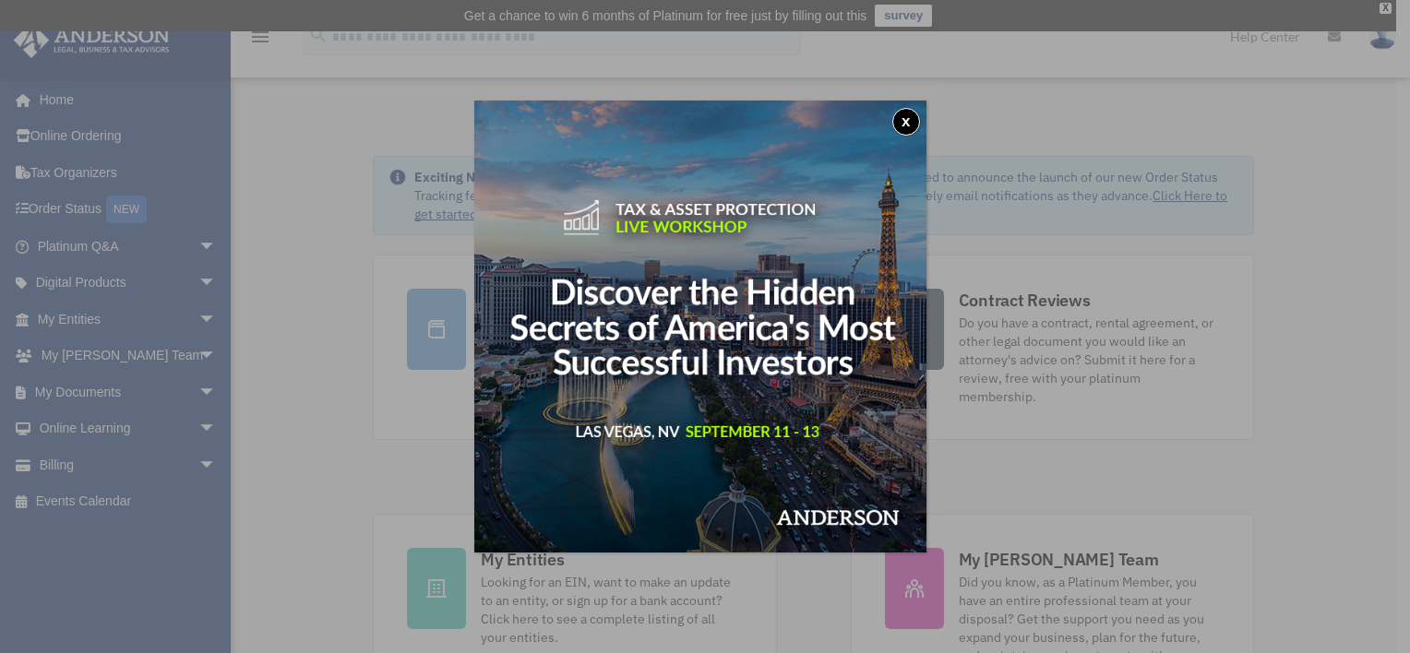
click at [914, 118] on button "x" at bounding box center [907, 122] width 28 height 28
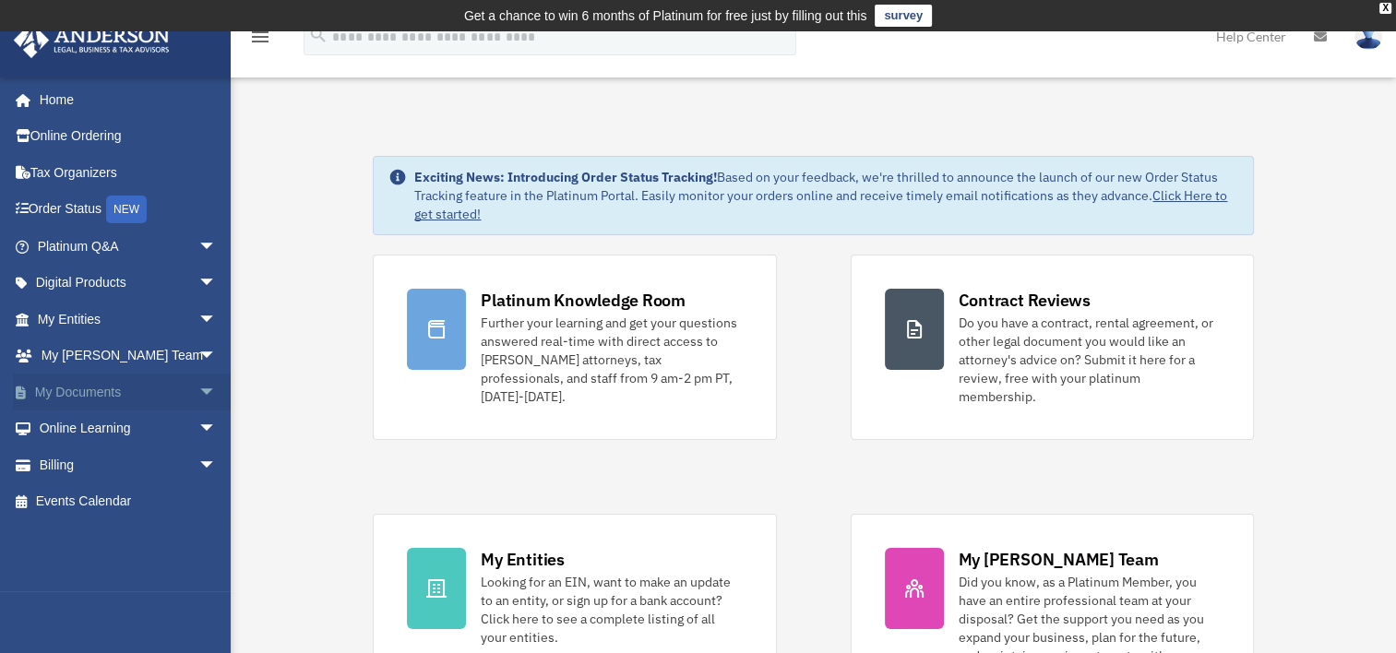
click at [81, 391] on link "My Documents arrow_drop_down" at bounding box center [129, 392] width 232 height 37
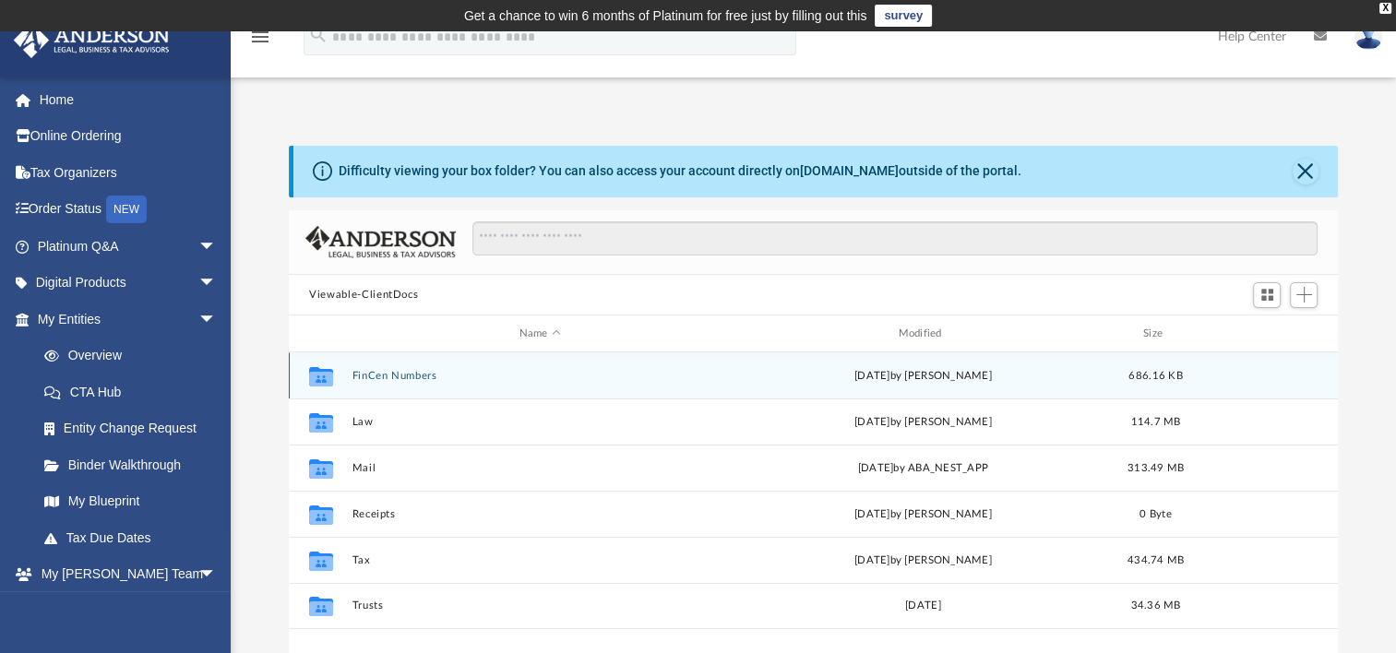
scroll to position [92, 0]
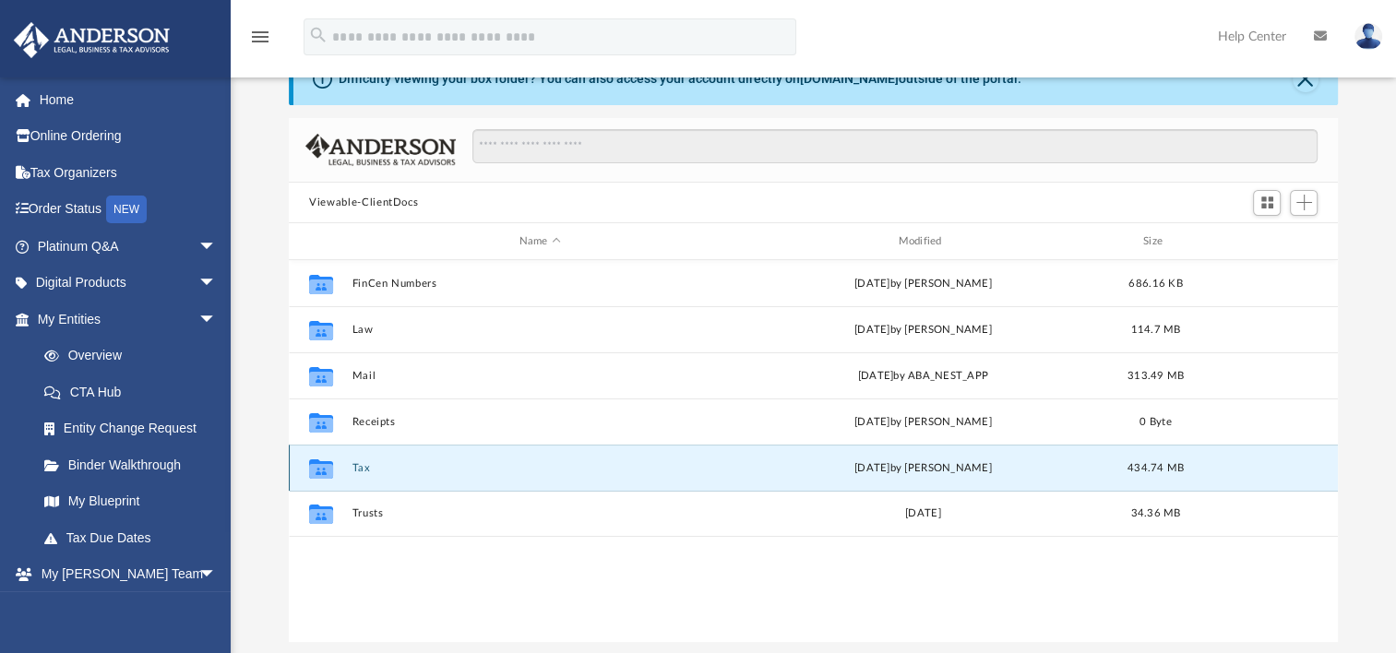
click at [358, 470] on button "Tax" at bounding box center [541, 468] width 376 height 12
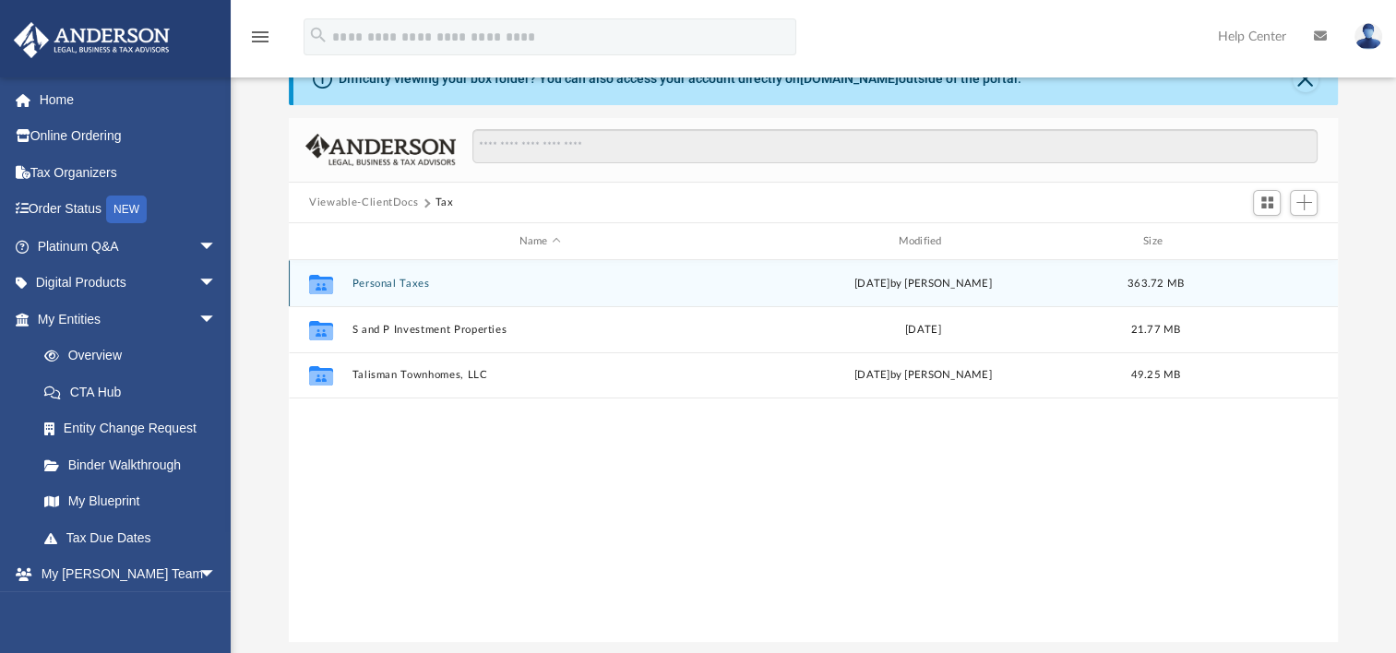
click at [417, 295] on div "Collaborated Folder Personal Taxes [DATE] by [PERSON_NAME] 363.72 MB" at bounding box center [813, 283] width 1049 height 46
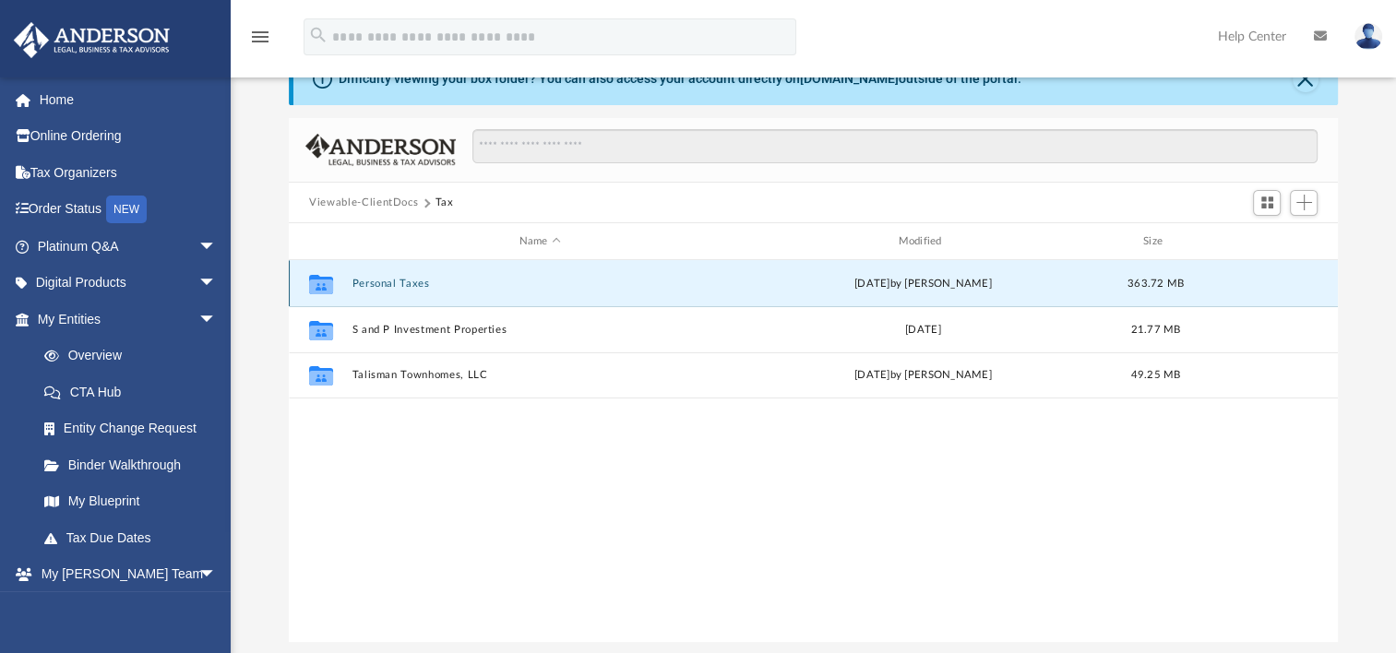
click at [379, 285] on button "Personal Taxes" at bounding box center [541, 284] width 376 height 12
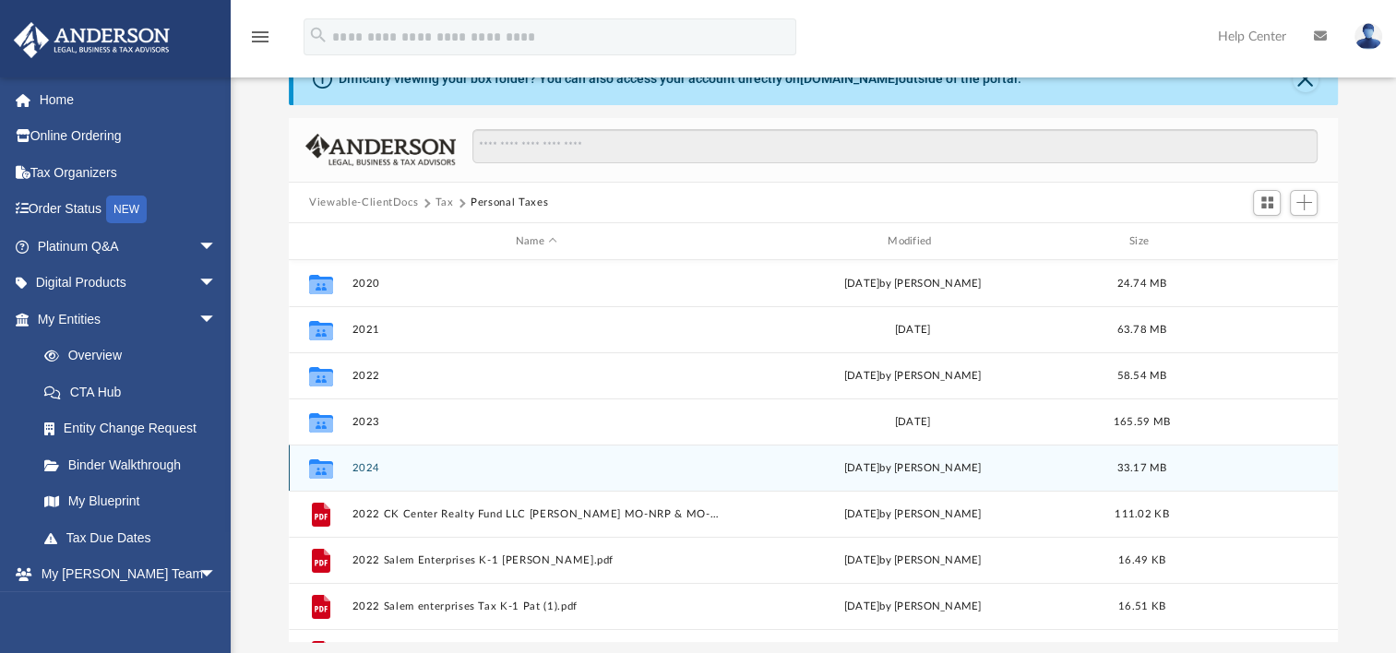
click at [358, 471] on button "2024" at bounding box center [537, 468] width 368 height 12
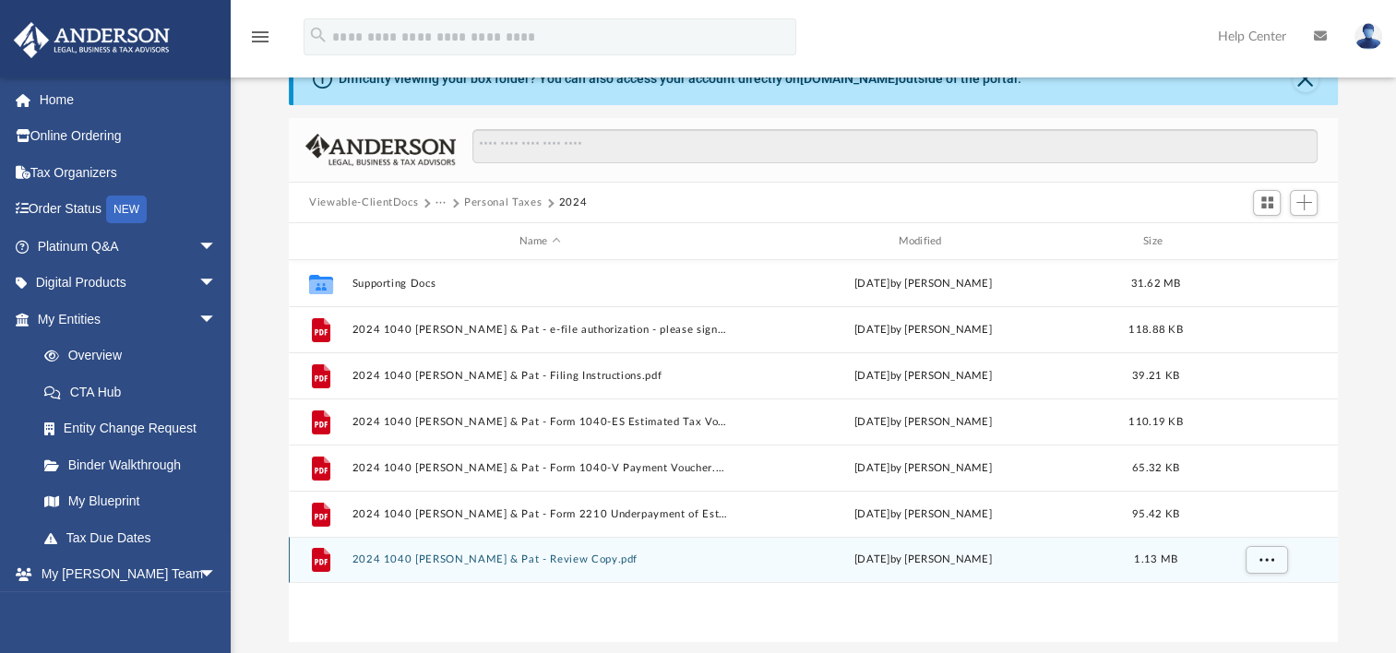
click at [507, 564] on button "2024 1040 [PERSON_NAME] & Pat - Review Copy.pdf" at bounding box center [541, 560] width 376 height 12
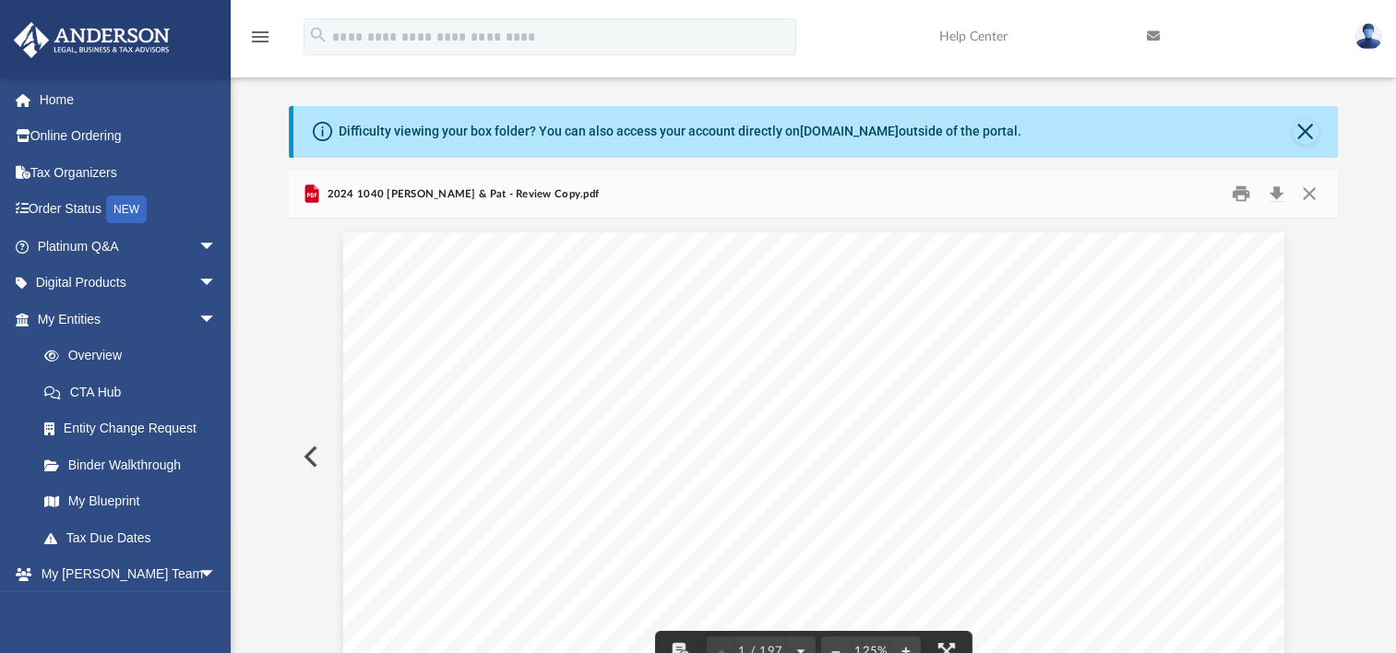
scroll to position [0, 0]
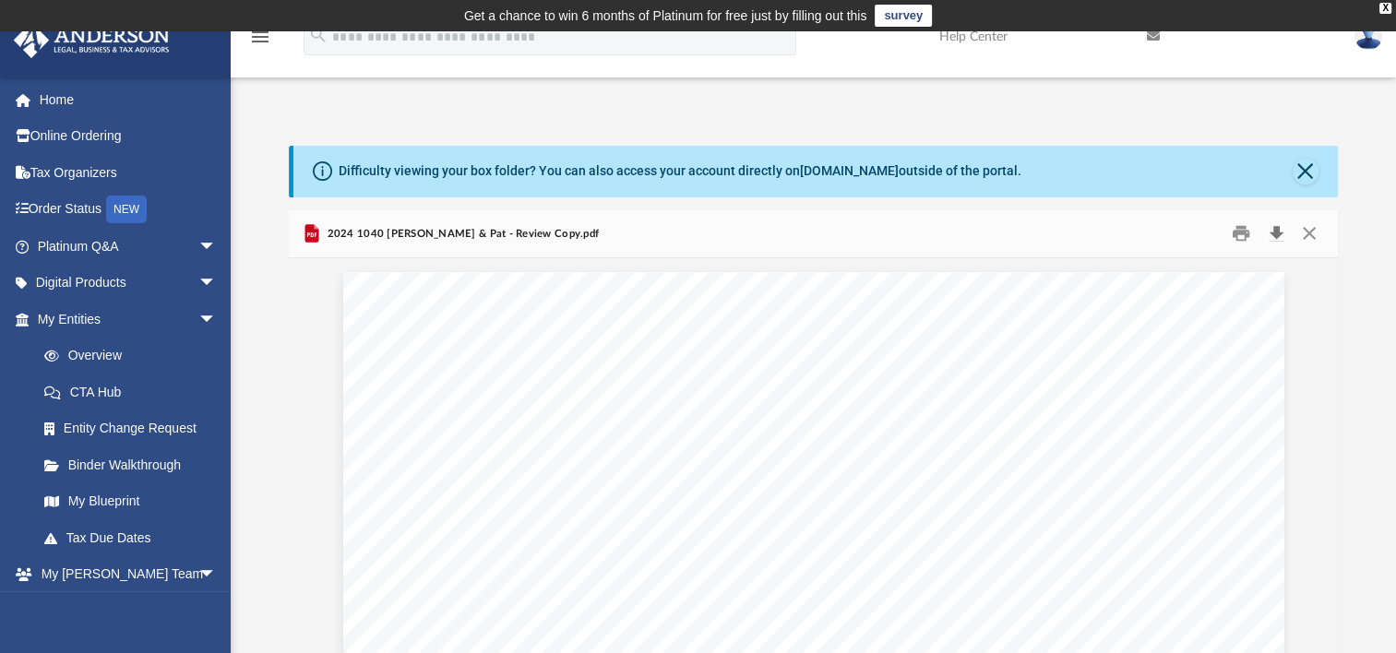
click at [1274, 233] on button "Download" at bounding box center [1276, 234] width 33 height 29
